Goal: Obtain resource: Download file/media

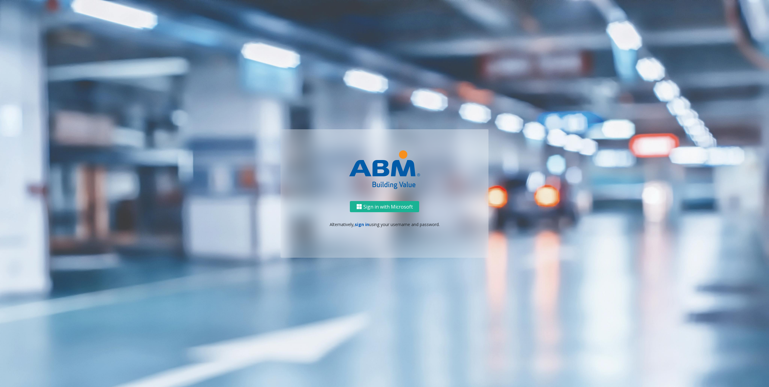
click at [363, 225] on link "sign in" at bounding box center [362, 225] width 14 height 6
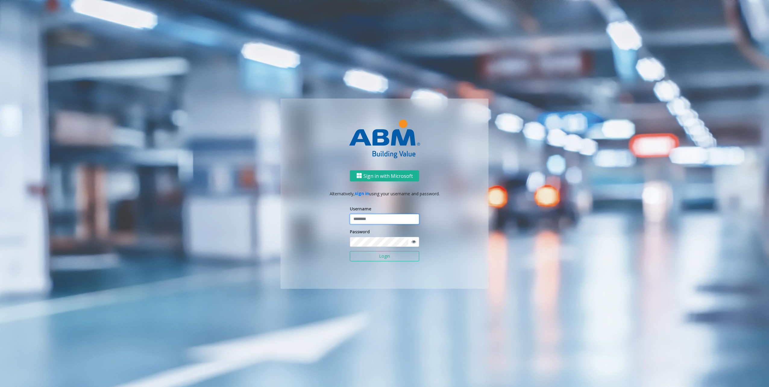
click at [365, 220] on input "text" at bounding box center [384, 219] width 69 height 10
type input "********"
click at [373, 254] on button "Login" at bounding box center [384, 256] width 69 height 10
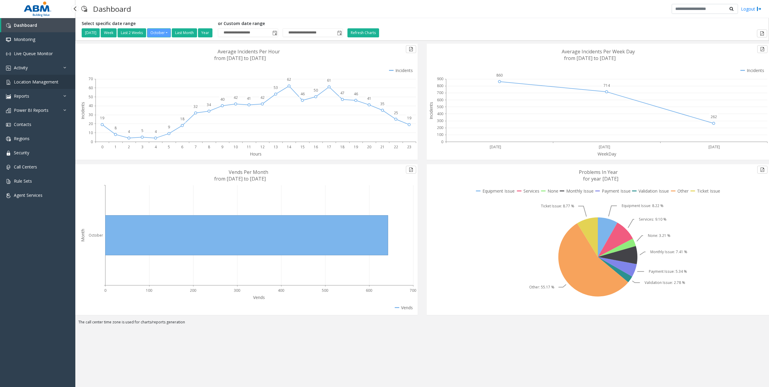
click at [39, 84] on span "Location Management" at bounding box center [36, 82] width 45 height 6
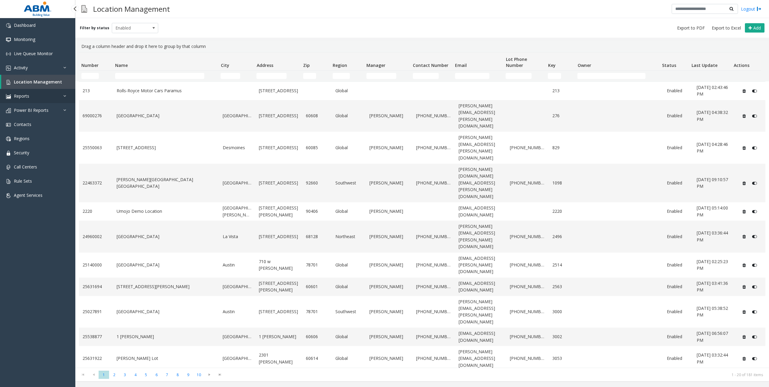
click at [59, 96] on link "Reports" at bounding box center [37, 96] width 75 height 14
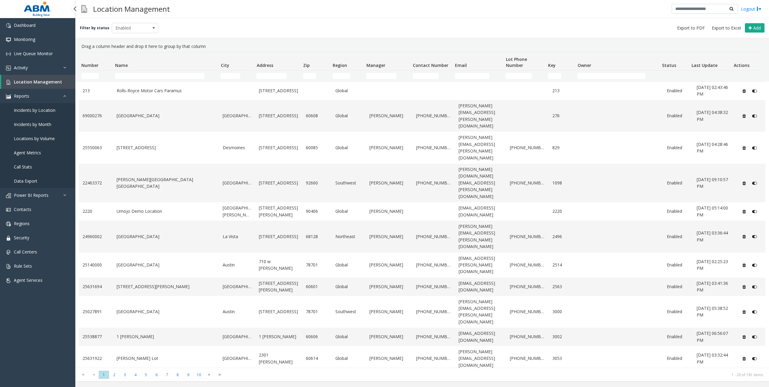
click at [36, 179] on span "Data Export" at bounding box center [26, 181] width 24 height 6
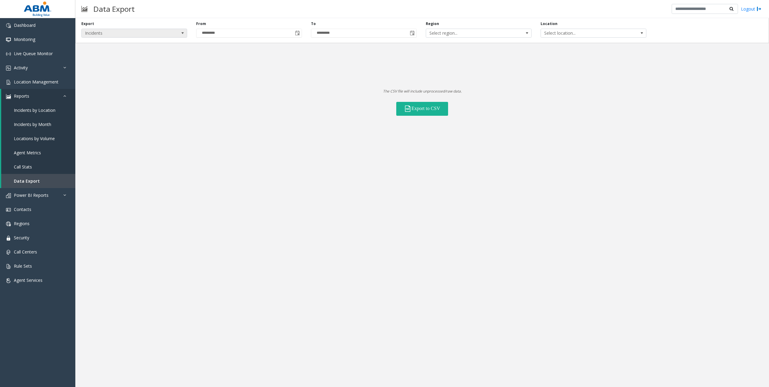
click at [170, 32] on span "Incidents" at bounding box center [134, 33] width 106 height 9
click at [106, 50] on li "Locations" at bounding box center [134, 51] width 104 height 8
click at [509, 34] on span "All Statuses" at bounding box center [526, 33] width 84 height 8
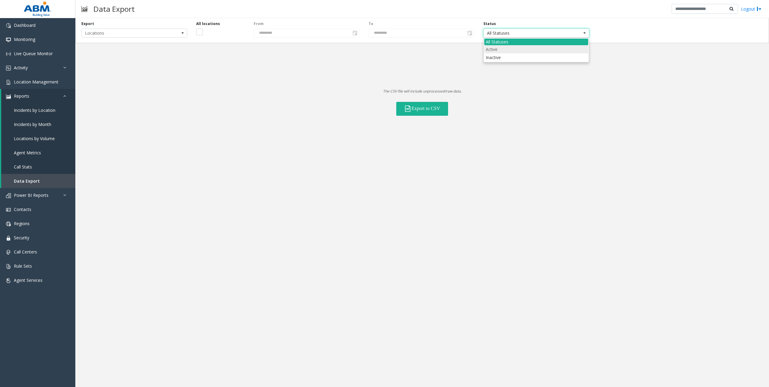
click at [504, 50] on li "Active" at bounding box center [536, 49] width 104 height 8
drag, startPoint x: 319, startPoint y: 95, endPoint x: 433, endPoint y: 110, distance: 115.8
click at [319, 95] on div "Export to CSV" at bounding box center [422, 104] width 694 height 21
click at [526, 111] on div "Export to CSV" at bounding box center [422, 104] width 694 height 21
click at [427, 111] on button "Export to CSV" at bounding box center [422, 109] width 52 height 14
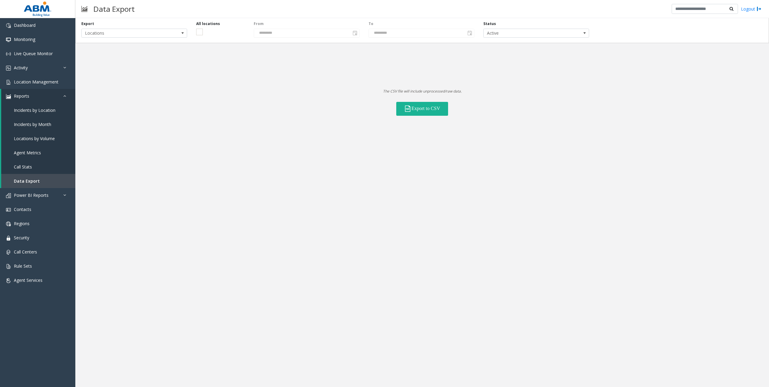
click at [233, 97] on div "Export to CSV" at bounding box center [422, 104] width 694 height 21
